Goal: Task Accomplishment & Management: Manage account settings

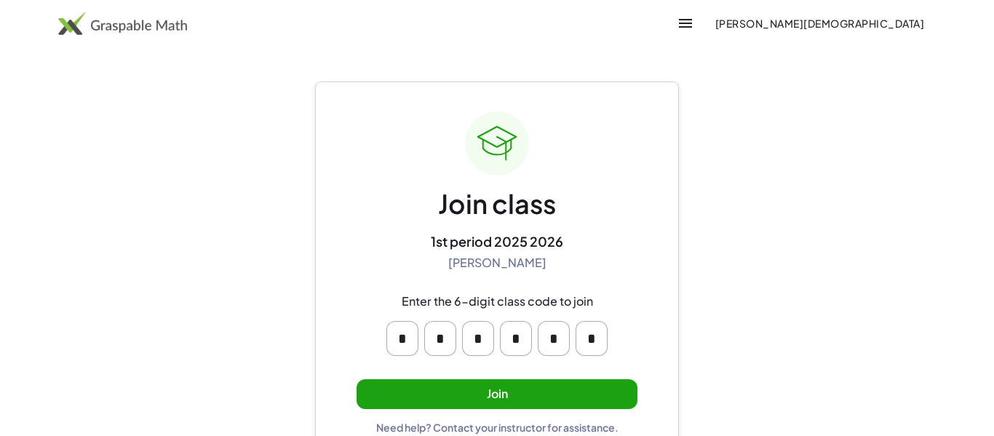
click at [836, 29] on span "[PERSON_NAME][DEMOGRAPHIC_DATA]" at bounding box center [820, 23] width 210 height 13
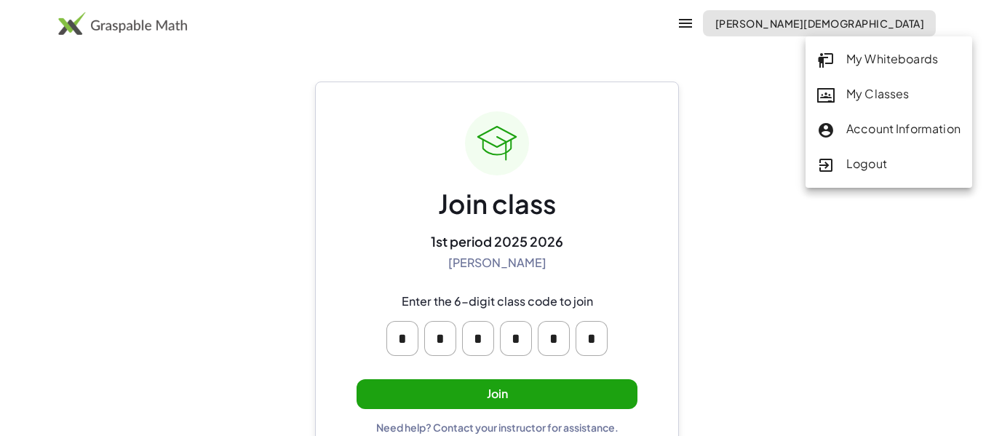
click at [889, 137] on div "Account Information" at bounding box center [888, 129] width 143 height 19
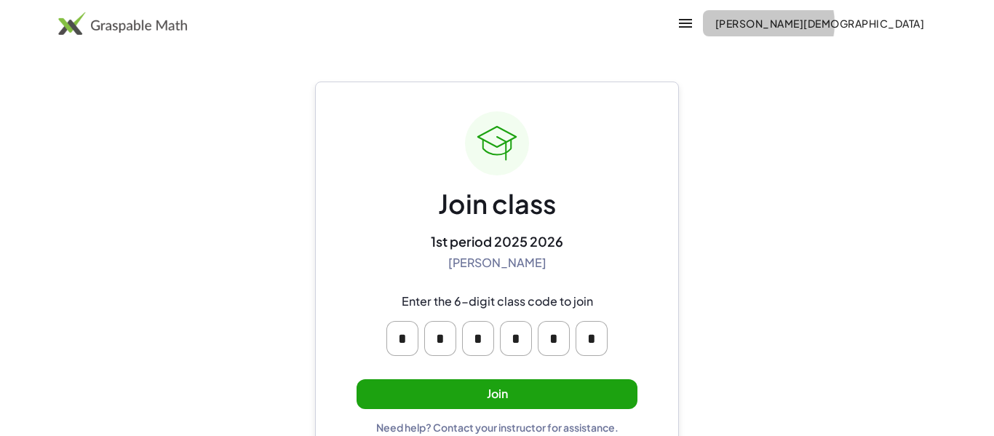
click at [837, 25] on span "[PERSON_NAME][DEMOGRAPHIC_DATA]" at bounding box center [820, 23] width 210 height 13
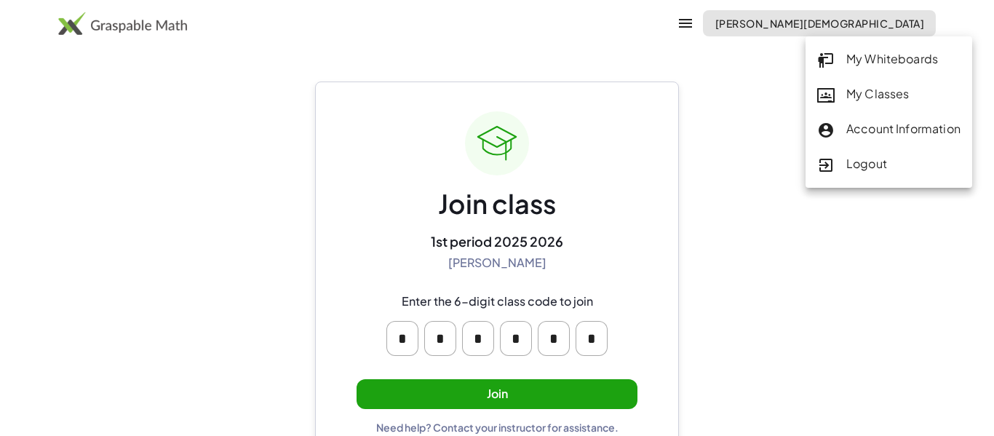
click at [731, 199] on main "Join class 1st period 2025 2026 [PERSON_NAME] Enter the 6-digit class code to j…" at bounding box center [497, 232] width 994 height 464
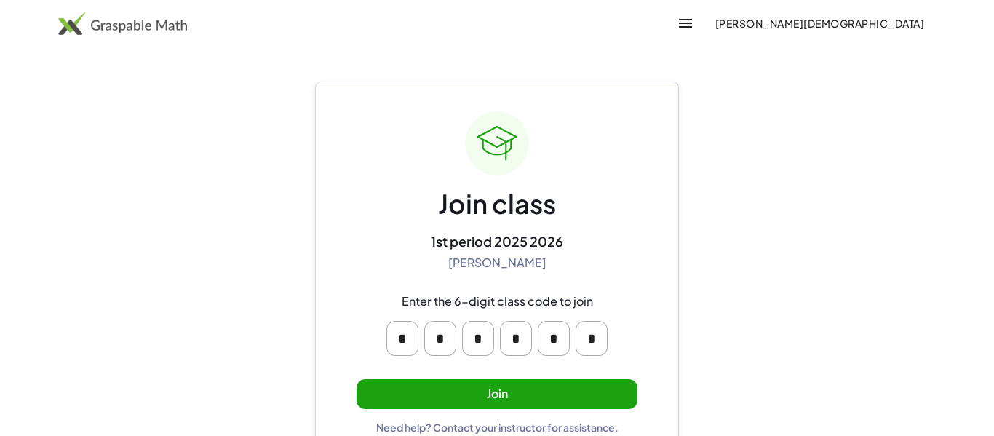
click at [568, 395] on button "Join" at bounding box center [497, 394] width 281 height 30
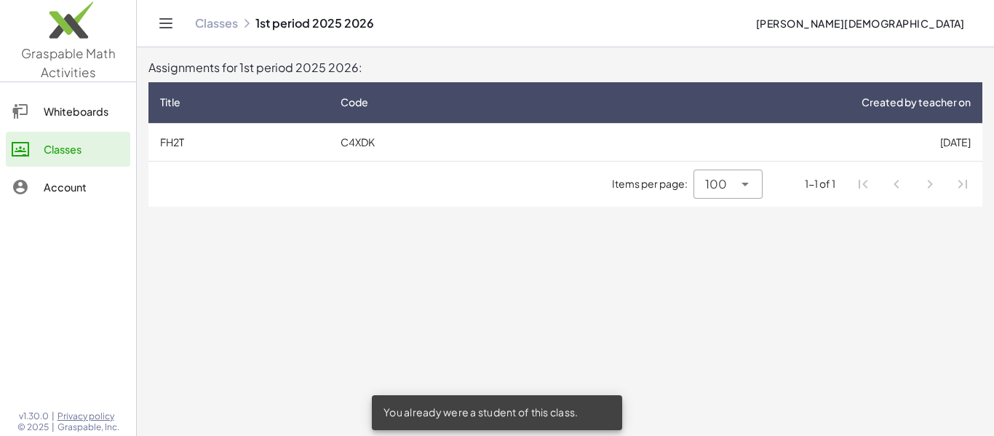
click at [573, 343] on main "Assignments for 1st period 2025 2026: Title Code Created by teacher on FH2T C4X…" at bounding box center [565, 218] width 857 height 436
click at [63, 180] on div "Account" at bounding box center [84, 186] width 81 height 17
